Goal: Task Accomplishment & Management: Use online tool/utility

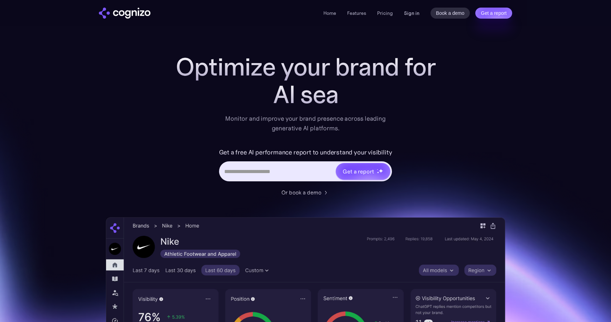
click at [412, 11] on link "Sign in" at bounding box center [412, 13] width 16 height 8
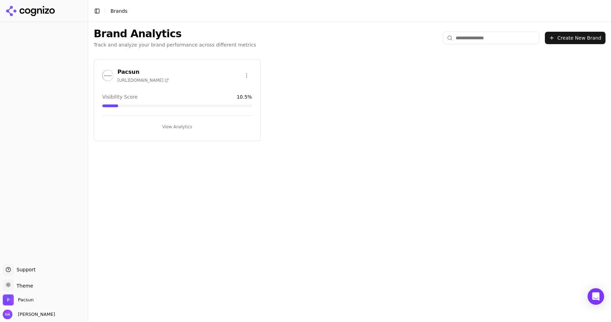
click at [178, 125] on button "View Analytics" at bounding box center [177, 126] width 150 height 11
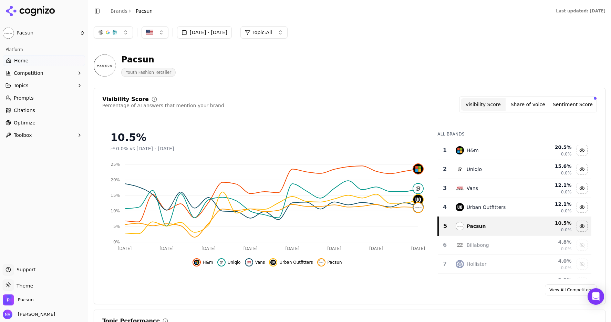
click at [574, 106] on button "Sentiment Score" at bounding box center [573, 104] width 45 height 12
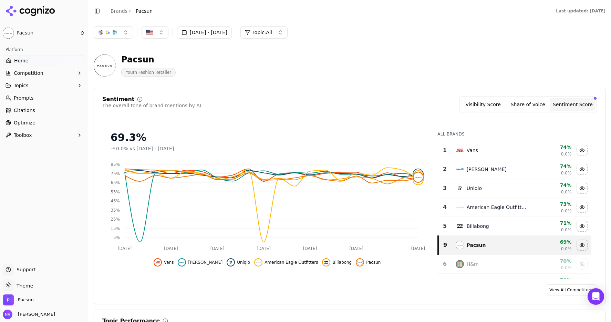
click at [484, 104] on button "Visibility Score" at bounding box center [483, 104] width 45 height 12
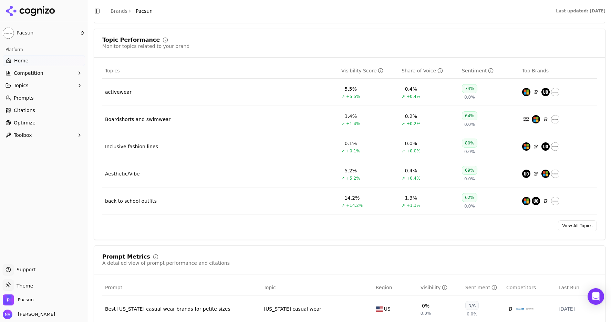
scroll to position [285, 0]
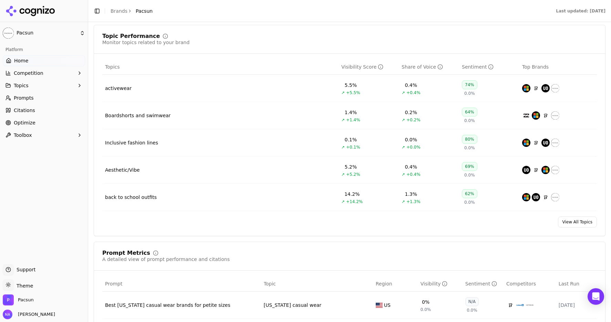
click at [576, 225] on link "View All Topics" at bounding box center [577, 221] width 39 height 11
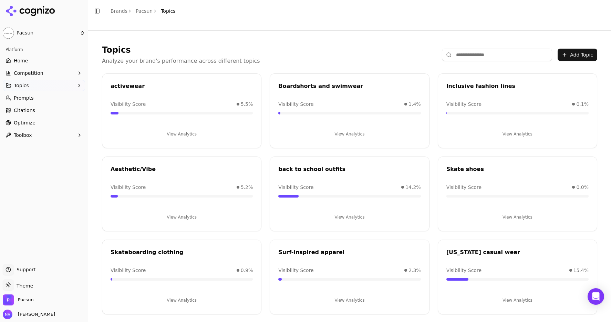
click at [33, 56] on link "Home" at bounding box center [44, 60] width 82 height 11
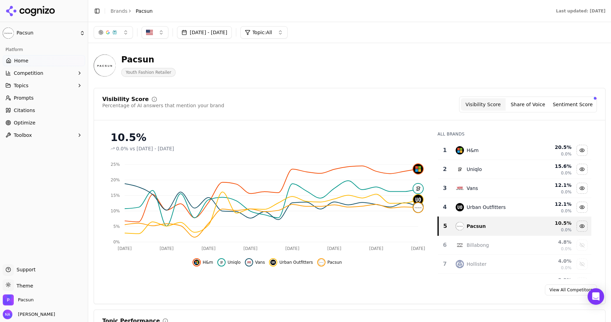
click at [272, 122] on div "Visibility Score Percentage of AI answers that mention your brand Visibility Sc…" at bounding box center [350, 196] width 512 height 216
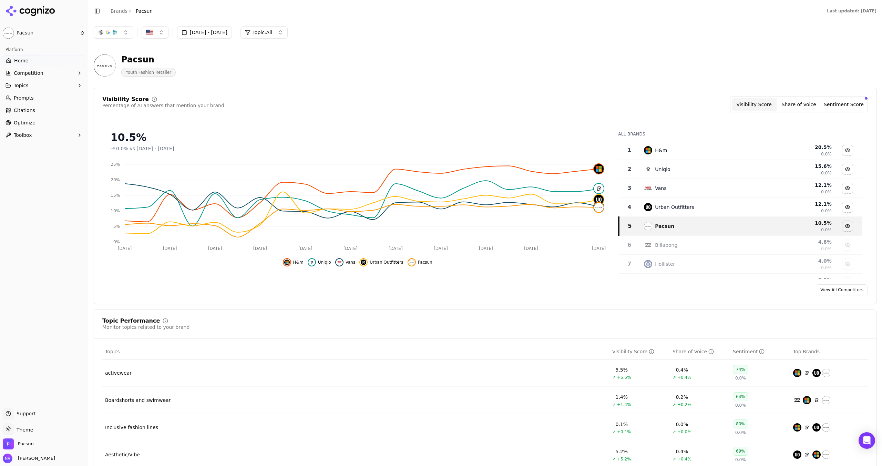
click at [22, 126] on span "Optimize" at bounding box center [25, 122] width 22 height 7
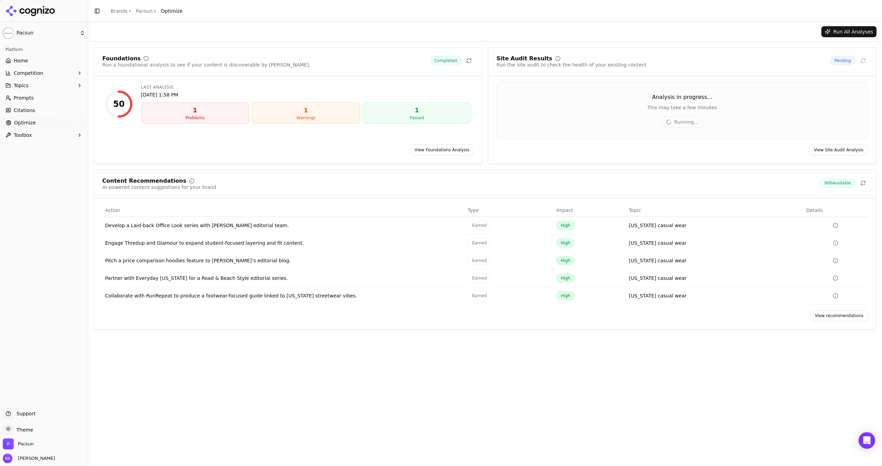
click at [282, 175] on div "Content Recommendations AI-powered content suggestions for your brand 900 Avail…" at bounding box center [485, 250] width 783 height 160
click at [43, 123] on link "Optimize" at bounding box center [44, 122] width 82 height 11
click at [611, 154] on div "View Site Audit Analysis" at bounding box center [682, 149] width 388 height 11
click at [314, 183] on div "Content Recommendations AI-powered content suggestions for your brand 900 Avail…" at bounding box center [485, 184] width 766 height 12
click at [611, 321] on div "Run All Analyses Foundations Run a foundational analysis to see if your content…" at bounding box center [485, 244] width 794 height 444
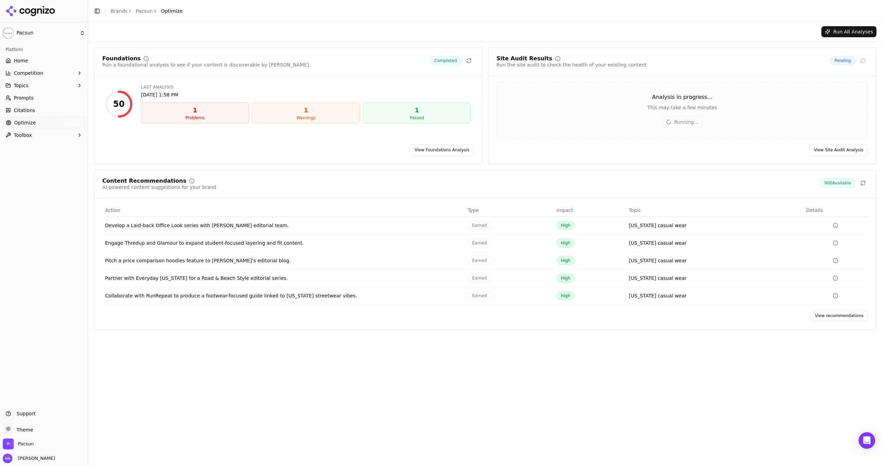
click at [611, 316] on link "View recommendations" at bounding box center [839, 315] width 58 height 11
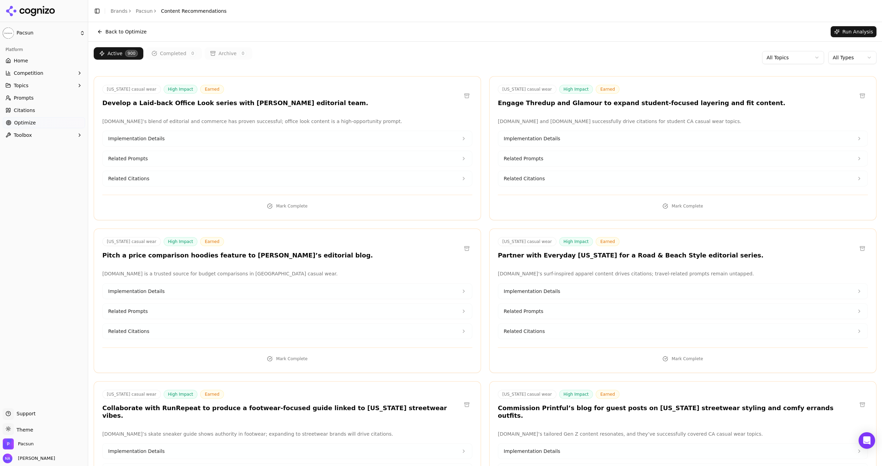
click at [611, 59] on html "Pacsun Platform Home Competition Topics Prompts Citations Optimize Toolbox Supp…" at bounding box center [441, 233] width 882 height 466
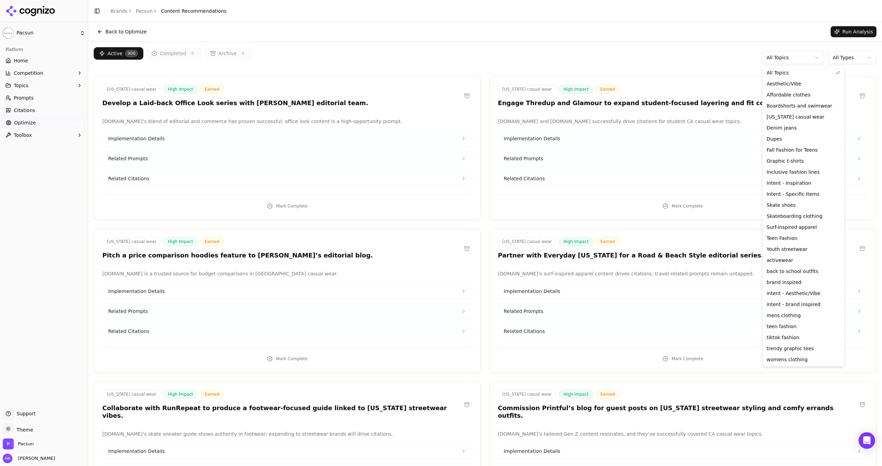
click at [611, 59] on html "Pacsun Platform Home Competition Topics Prompts Citations Optimize Toolbox Supp…" at bounding box center [441, 233] width 882 height 466
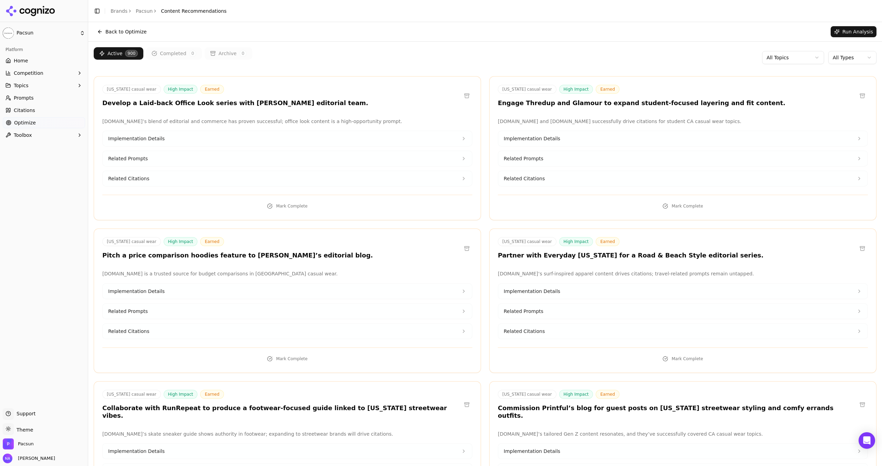
click at [611, 56] on html "Pacsun Platform Home Competition Topics Prompts Citations Optimize Toolbox Supp…" at bounding box center [441, 233] width 882 height 466
click at [611, 61] on html "Pacsun Platform Home Competition Topics Prompts Citations Optimize Toolbox Supp…" at bounding box center [441, 233] width 882 height 466
click at [79, 165] on div "Platform Home Competition Topics Prompts Citations Optimize Toolbox" at bounding box center [44, 223] width 88 height 364
click at [102, 32] on button "Back to Optimize" at bounding box center [122, 31] width 57 height 11
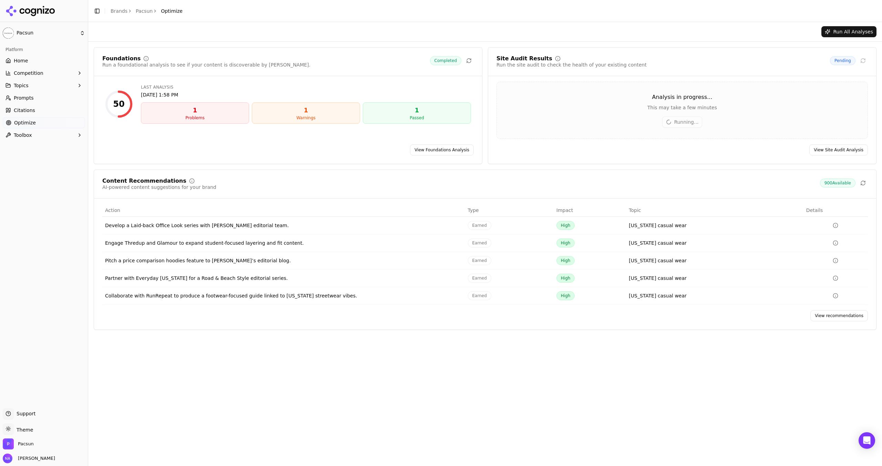
click at [611, 103] on div "Analysis in progress... This may take a few minutes" at bounding box center [682, 102] width 371 height 18
click at [150, 44] on div "Foundations Run a foundational analysis to see if your content is discoverable …" at bounding box center [485, 189] width 794 height 294
click at [37, 99] on link "Prompts" at bounding box center [44, 97] width 82 height 11
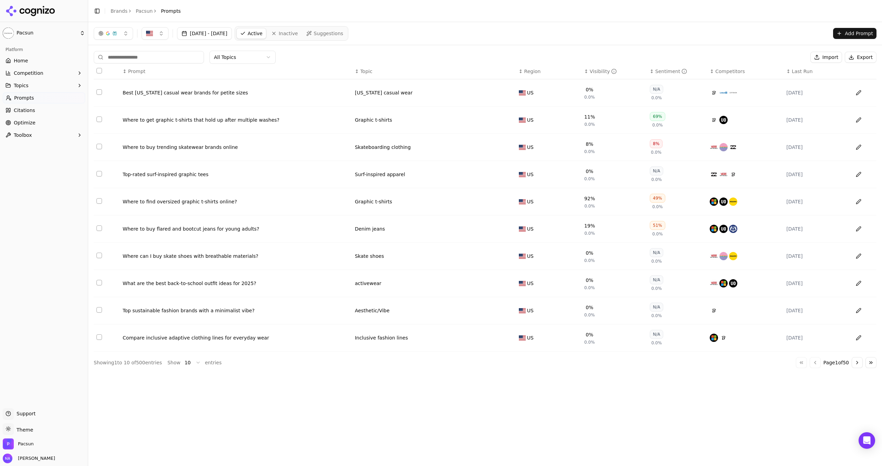
click at [361, 71] on span "Topic" at bounding box center [366, 71] width 12 height 7
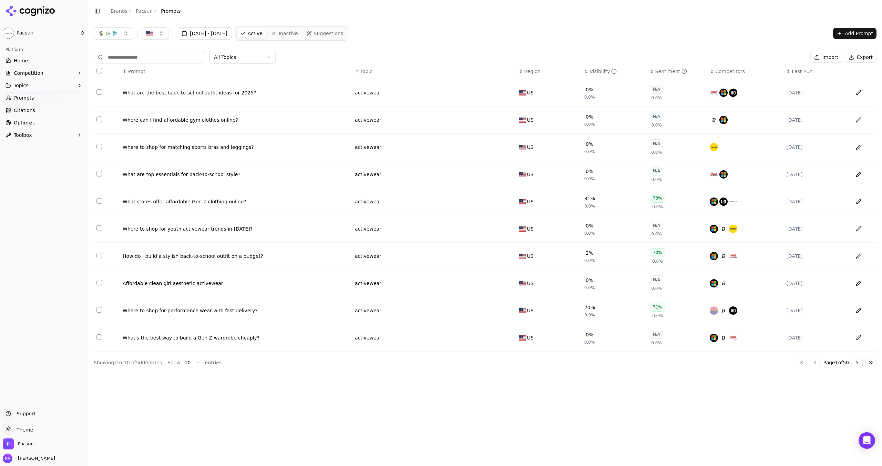
click at [361, 71] on span "Topic" at bounding box center [366, 71] width 12 height 7
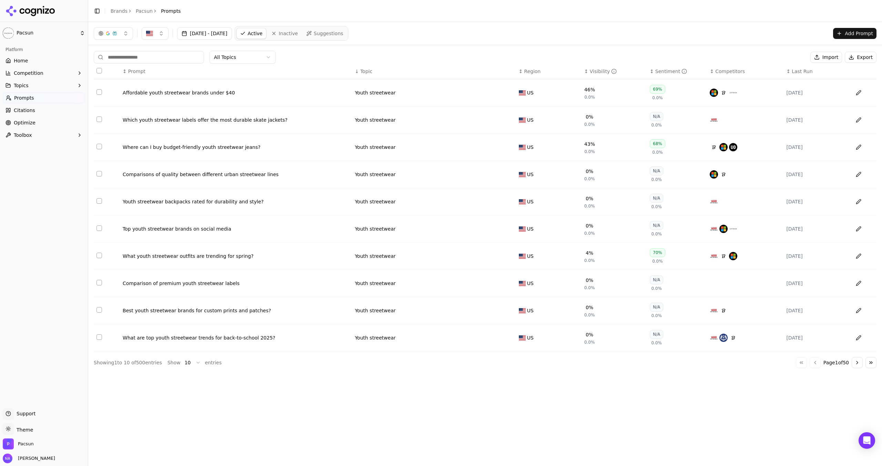
click at [361, 71] on span "Topic" at bounding box center [366, 71] width 12 height 7
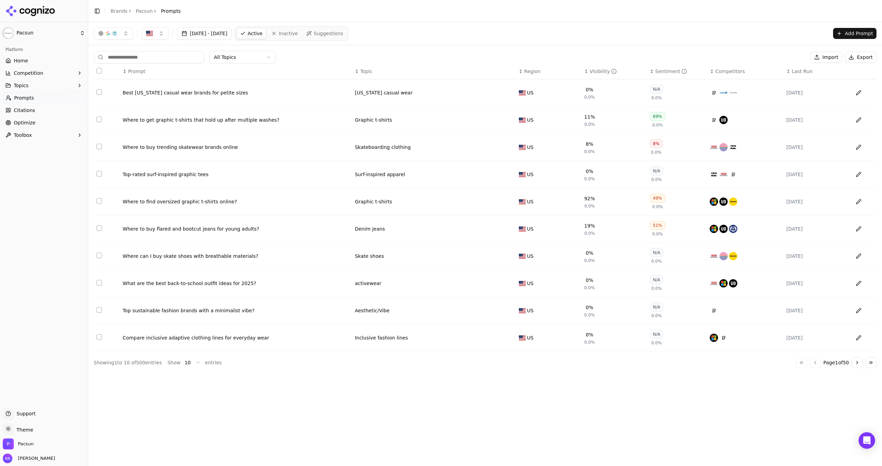
click at [361, 71] on span "Topic" at bounding box center [366, 71] width 12 height 7
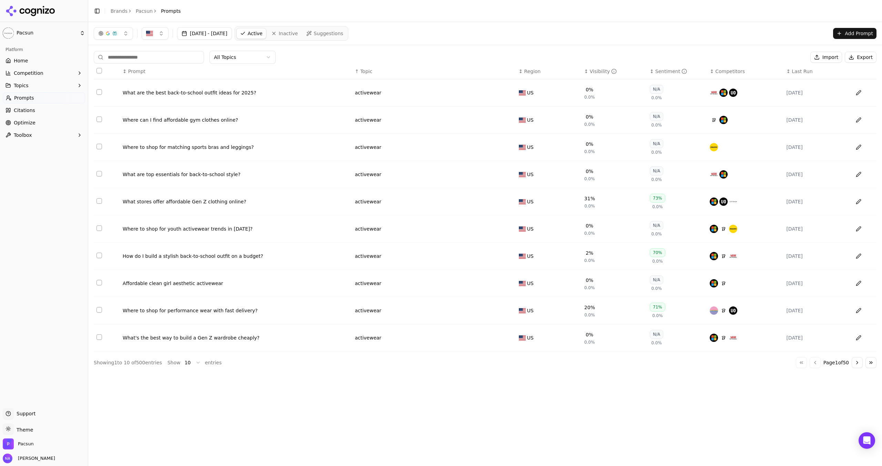
click at [602, 51] on div "All Topics Import Export" at bounding box center [485, 57] width 783 height 13
click at [611, 71] on span "Competitors" at bounding box center [730, 71] width 30 height 7
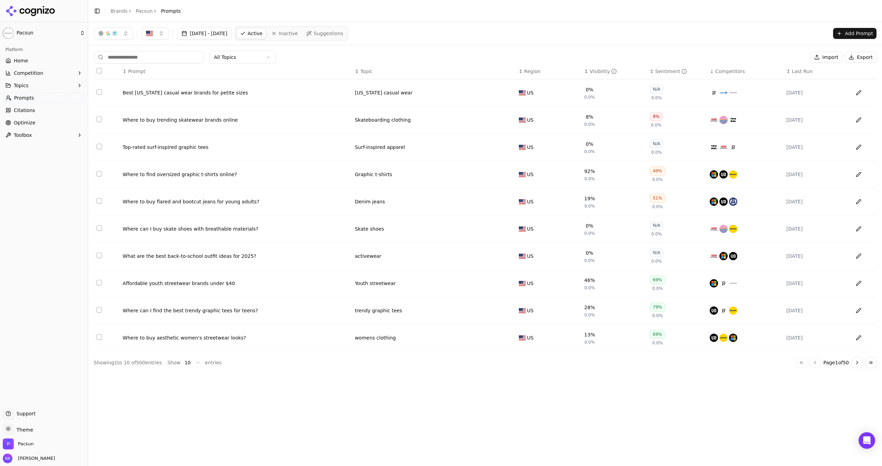
click at [611, 71] on span "Competitors" at bounding box center [730, 71] width 30 height 7
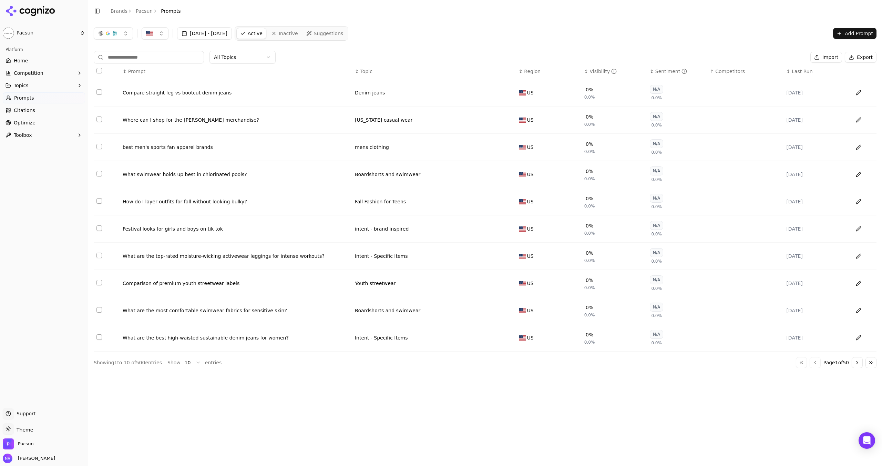
click at [210, 92] on div "Compare straight leg vs bootcut denim jeans" at bounding box center [236, 92] width 227 height 7
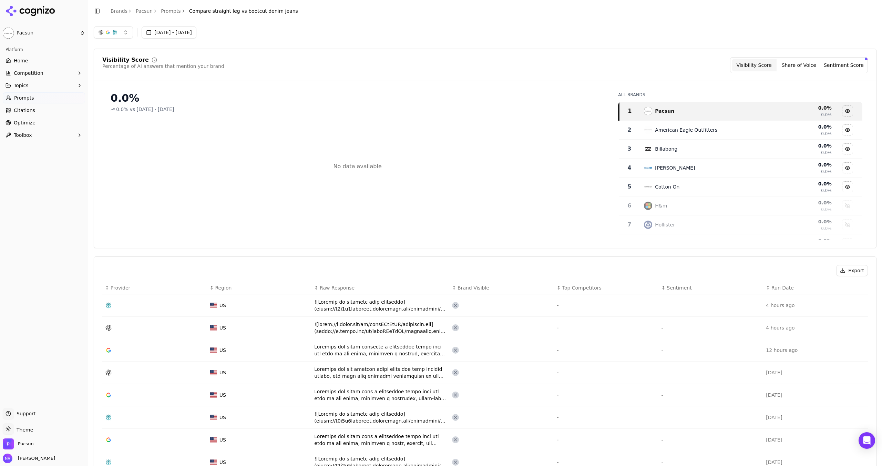
click at [168, 11] on link "Prompts" at bounding box center [171, 11] width 20 height 7
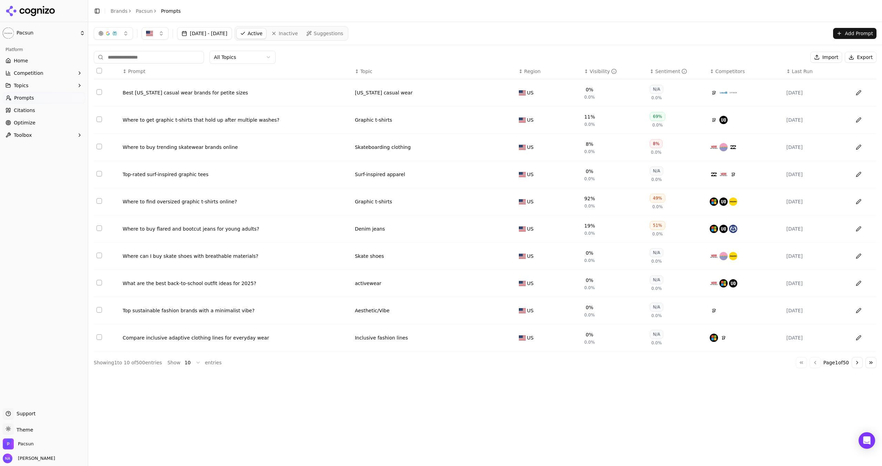
click at [611, 72] on span "Competitors" at bounding box center [730, 71] width 30 height 7
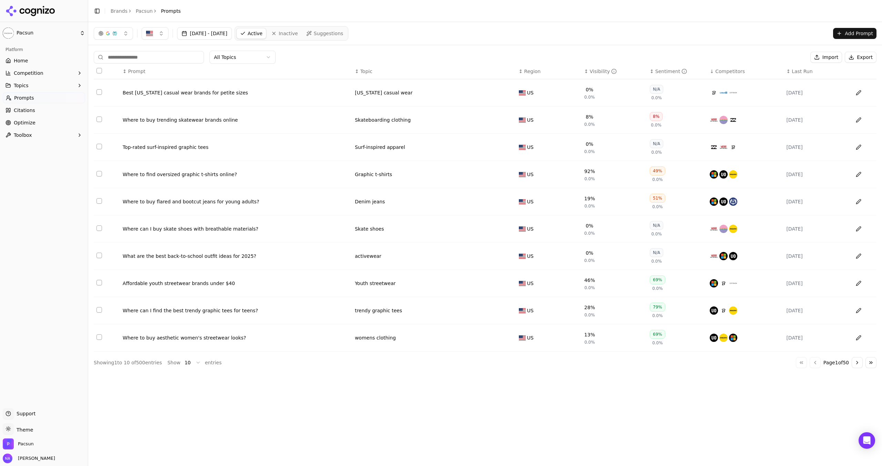
click at [611, 72] on span "Competitors" at bounding box center [730, 71] width 30 height 7
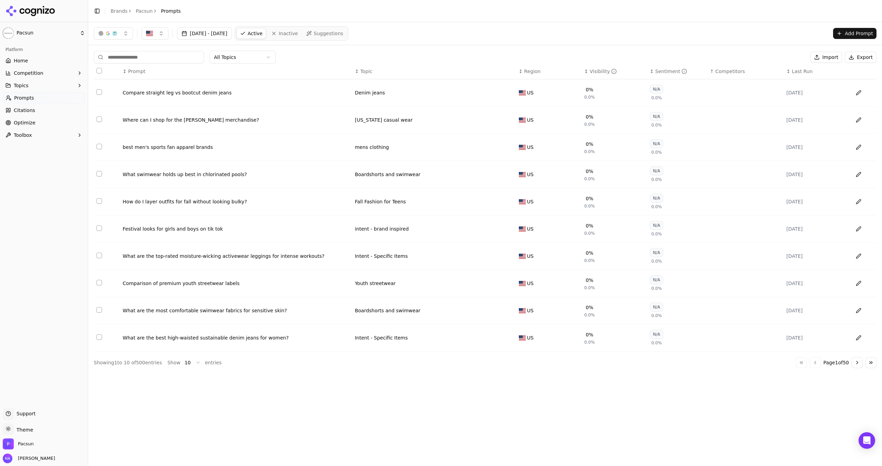
click at [99, 93] on button "Select row 27" at bounding box center [99, 92] width 6 height 6
click at [98, 121] on button "Select row 58" at bounding box center [99, 119] width 6 height 6
click at [100, 91] on button "Select row 27" at bounding box center [99, 92] width 6 height 6
click at [611, 74] on span "Competitors" at bounding box center [730, 71] width 30 height 7
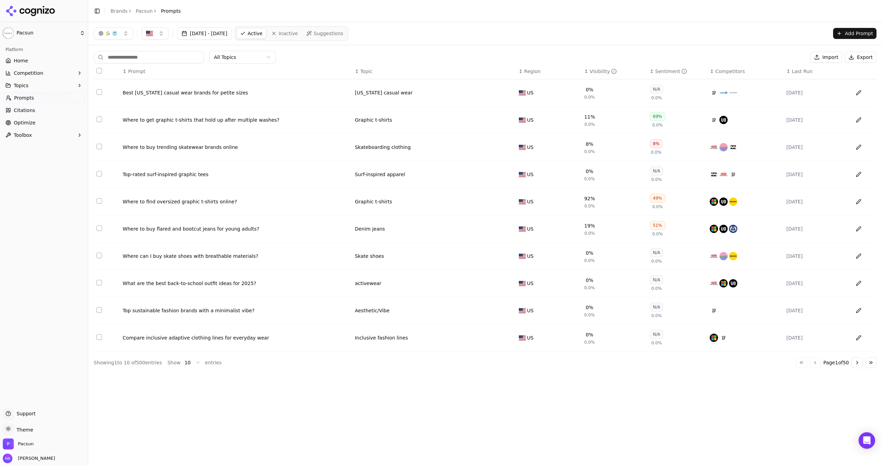
click at [215, 94] on div "Best [US_STATE] casual wear brands for petite sizes" at bounding box center [236, 92] width 227 height 7
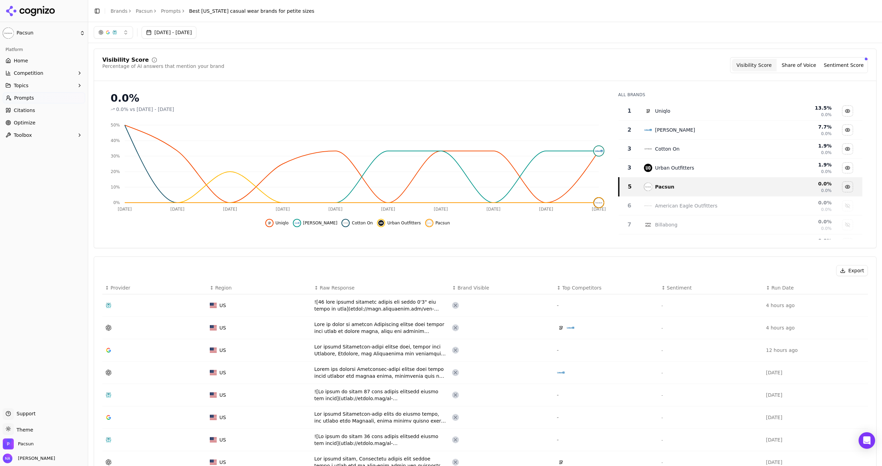
click at [164, 11] on link "Prompts" at bounding box center [171, 11] width 20 height 7
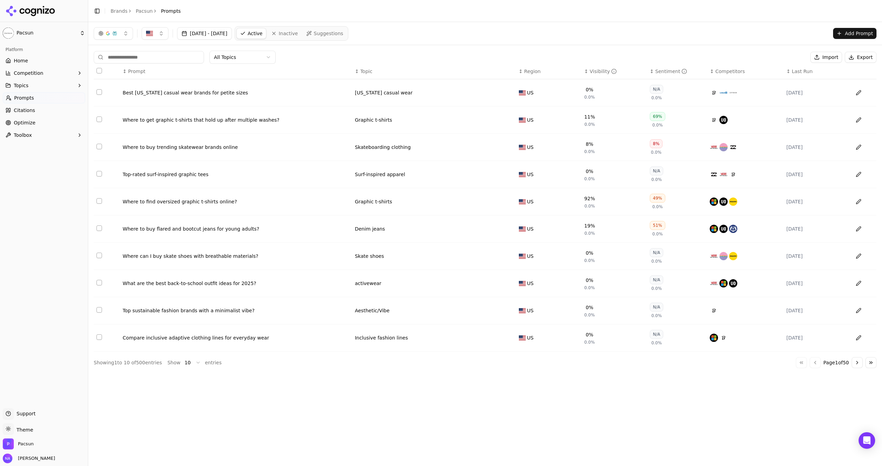
click at [191, 89] on td "Best [US_STATE] casual wear brands for petite sizes" at bounding box center [236, 92] width 232 height 27
click at [197, 93] on div "Best [US_STATE] casual wear brands for petite sizes" at bounding box center [236, 92] width 227 height 7
click at [611, 59] on button "Export" at bounding box center [861, 57] width 32 height 11
click at [163, 90] on div "Best [US_STATE] casual wear brands for petite sizes" at bounding box center [236, 92] width 227 height 7
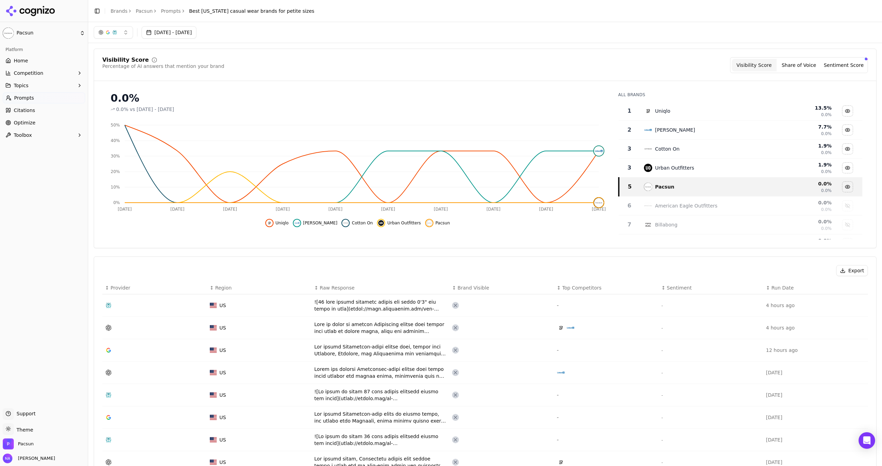
click at [611, 63] on button "Sentiment Score" at bounding box center [843, 65] width 45 height 12
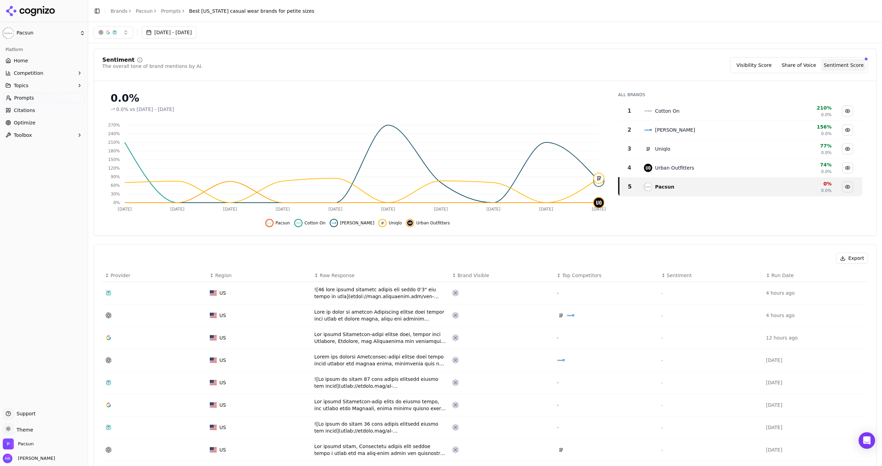
click at [611, 65] on button "Visibility Score" at bounding box center [754, 65] width 45 height 12
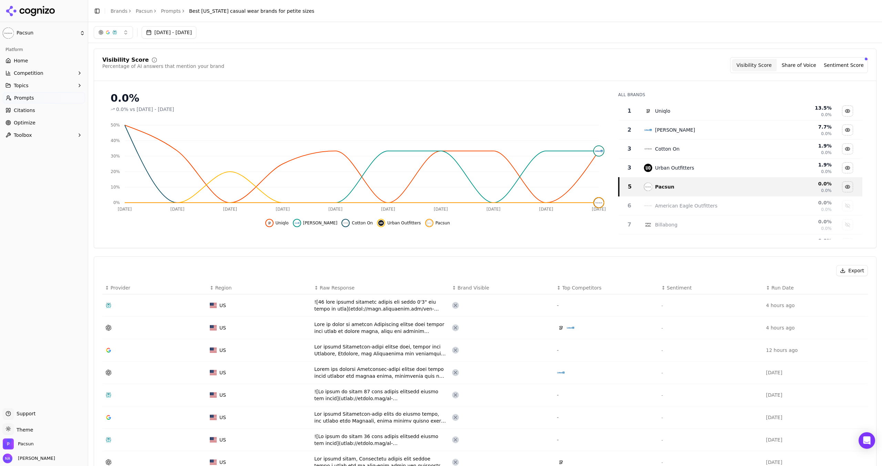
click at [172, 12] on link "Prompts" at bounding box center [171, 11] width 20 height 7
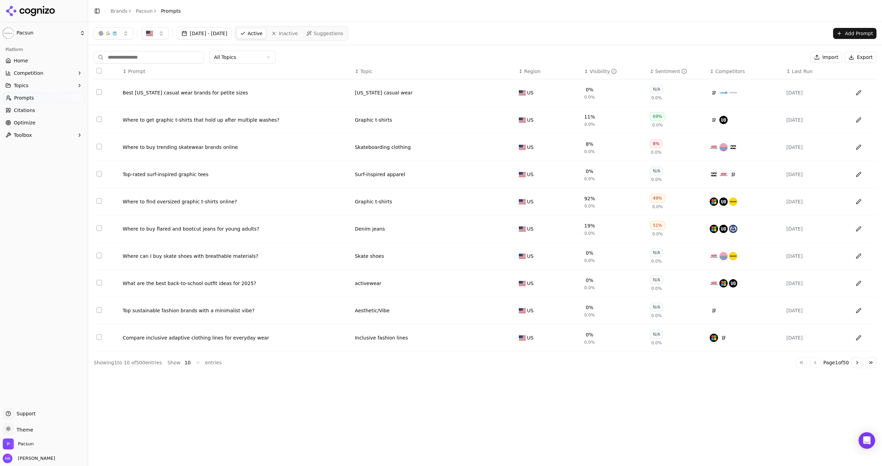
click at [611, 71] on span "Competitors" at bounding box center [730, 71] width 30 height 7
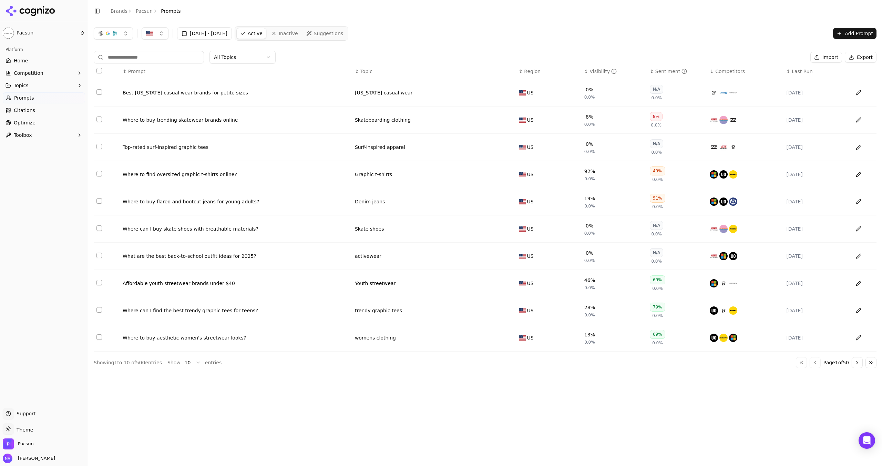
click at [611, 71] on span "Competitors" at bounding box center [730, 71] width 30 height 7
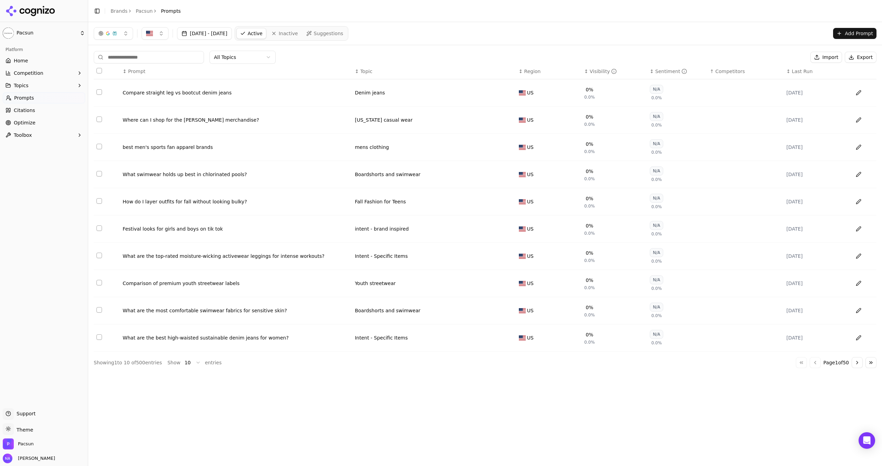
click at [35, 124] on link "Optimize" at bounding box center [44, 122] width 82 height 11
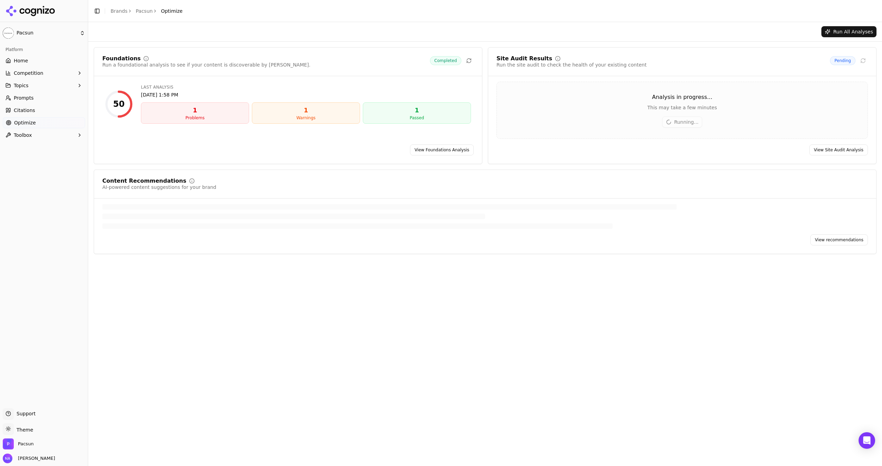
click at [611, 103] on div "Analysis in progress... This may take a few minutes" at bounding box center [682, 102] width 371 height 18
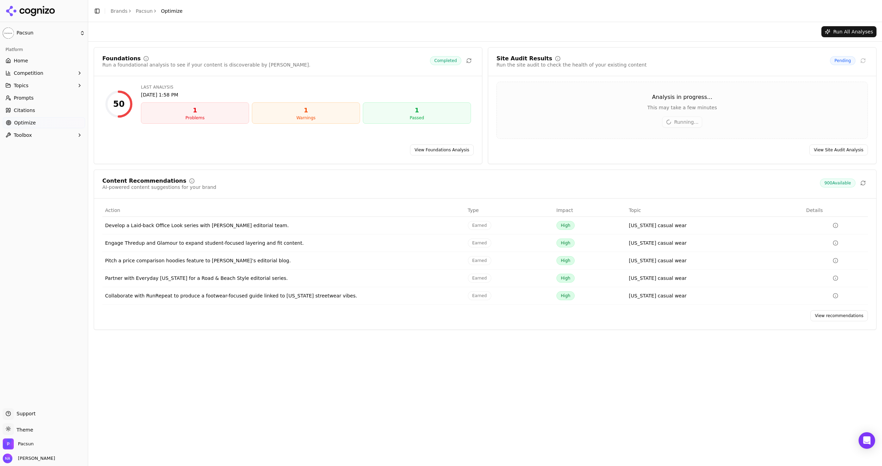
click at [611, 149] on link "View Site Audit Analysis" at bounding box center [838, 149] width 59 height 11
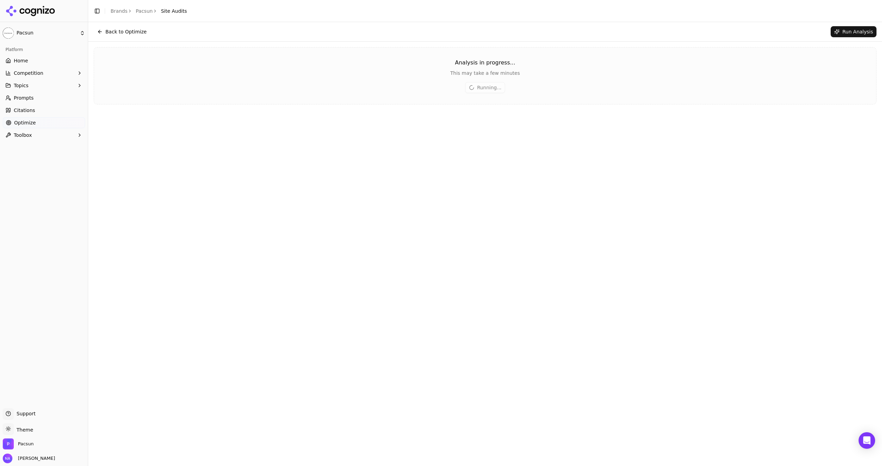
click at [611, 115] on div "Back to Optimize Run Analysis Analysis in progress... This may take a few minut…" at bounding box center [485, 244] width 794 height 444
